Goal: Information Seeking & Learning: Learn about a topic

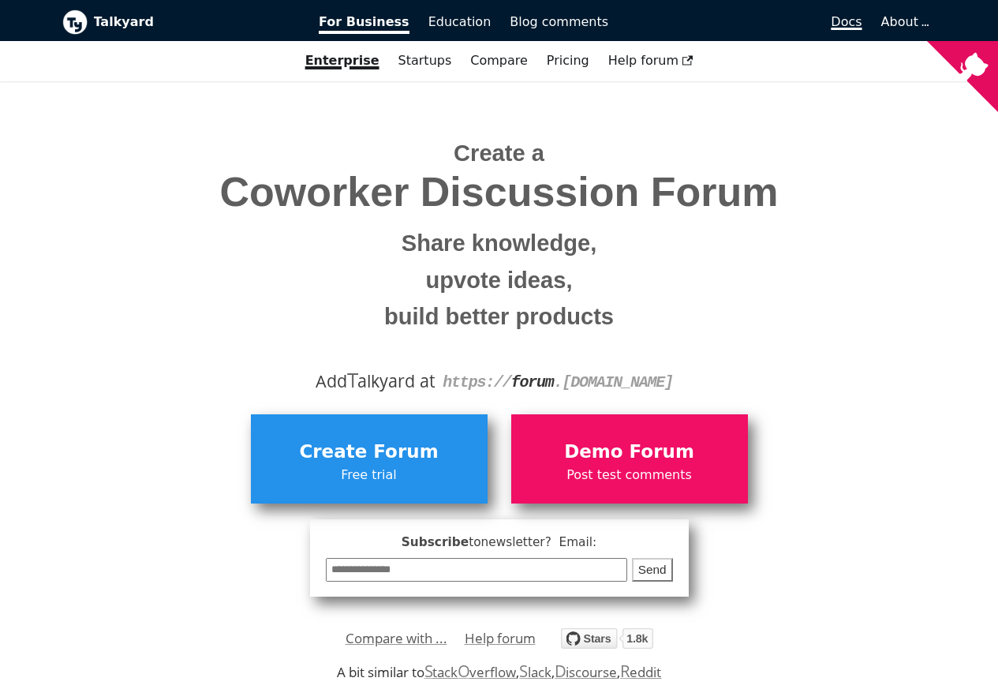
click at [861, 22] on span "Docs" at bounding box center [846, 21] width 31 height 15
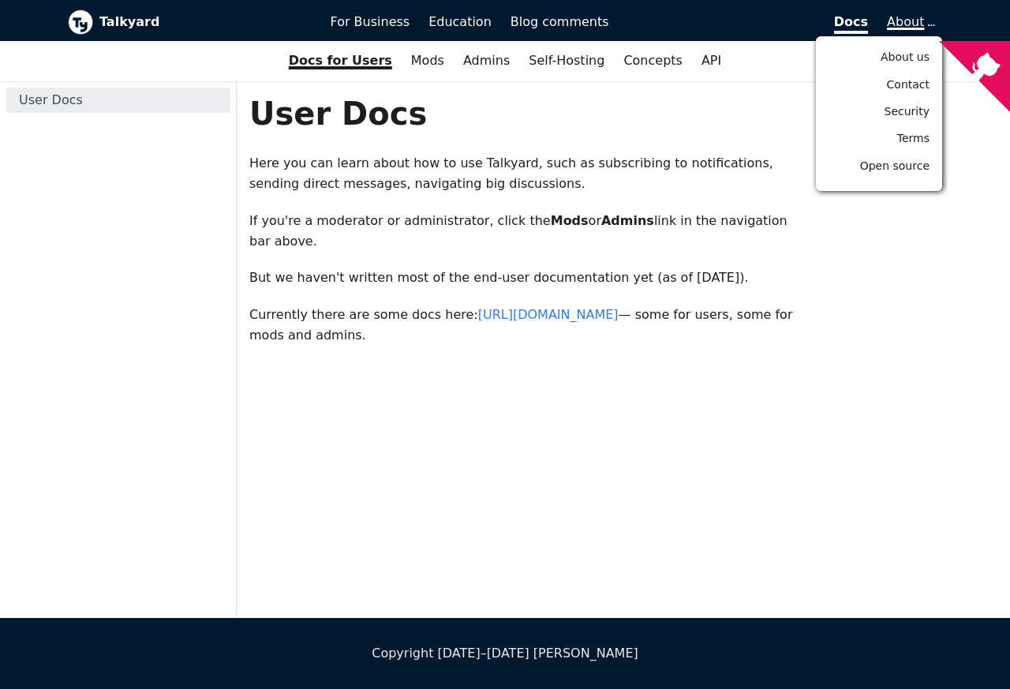
click at [917, 24] on span "About" at bounding box center [910, 21] width 46 height 15
click at [884, 165] on span "Open source" at bounding box center [894, 165] width 69 height 13
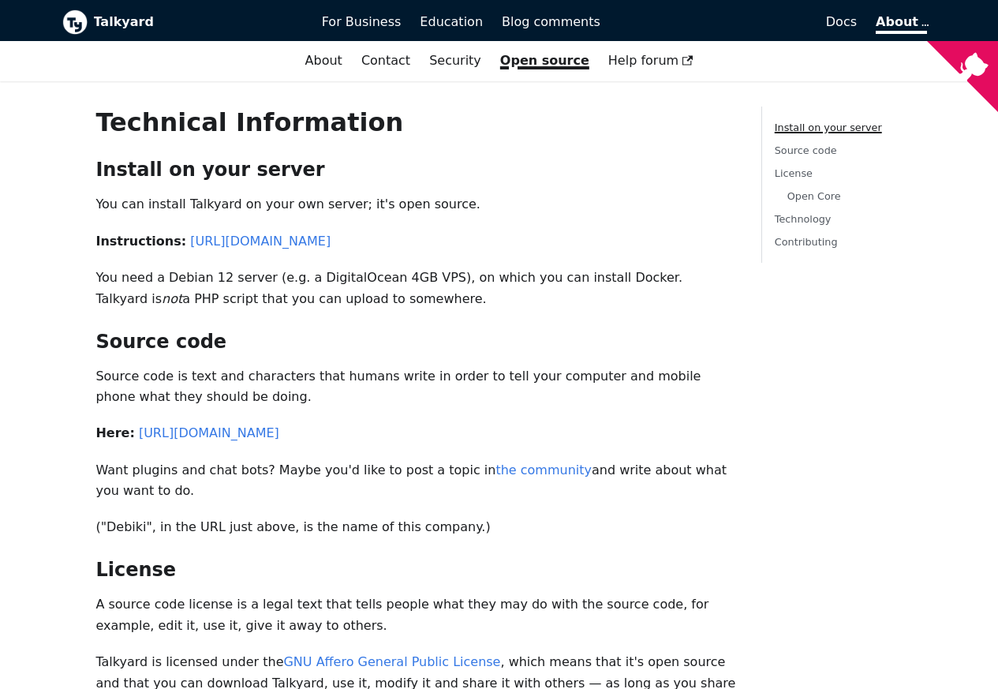
click at [874, 167] on li "License Open Core" at bounding box center [836, 184] width 122 height 39
